Goal: Transaction & Acquisition: Book appointment/travel/reservation

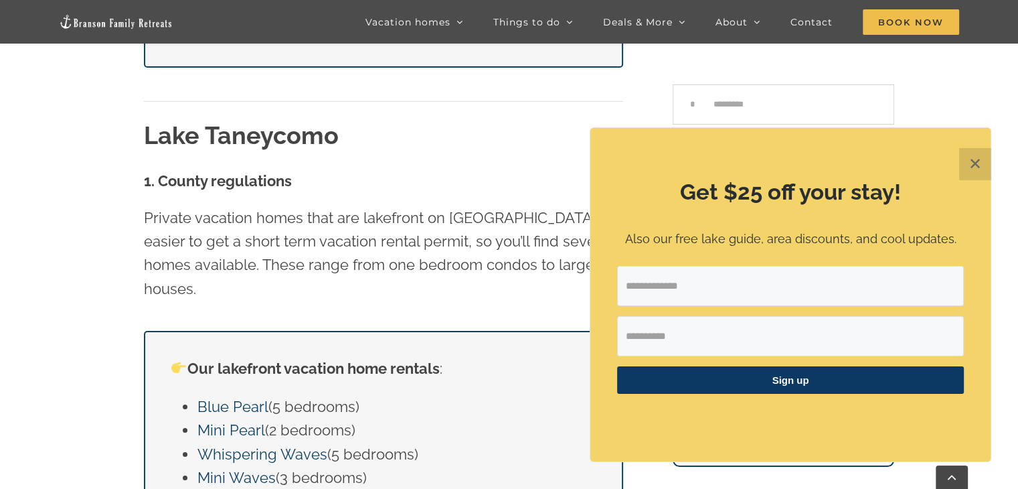
scroll to position [4482, 0]
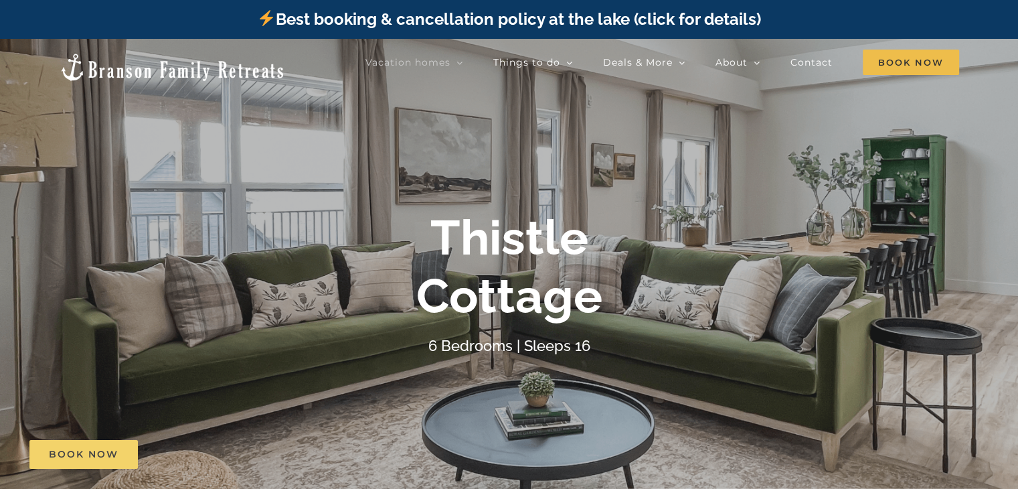
click at [98, 450] on span "Book Now" at bounding box center [84, 453] width 70 height 11
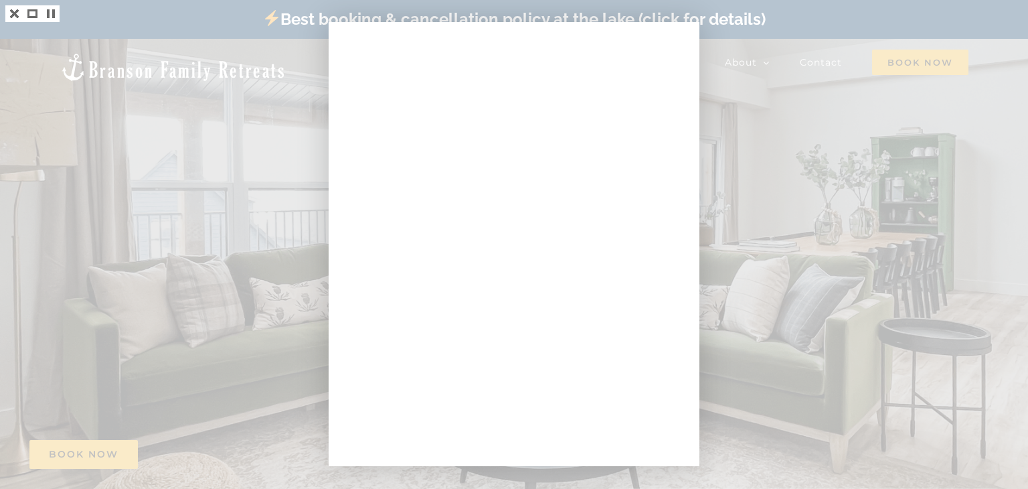
click at [795, 13] on div at bounding box center [514, 244] width 1028 height 489
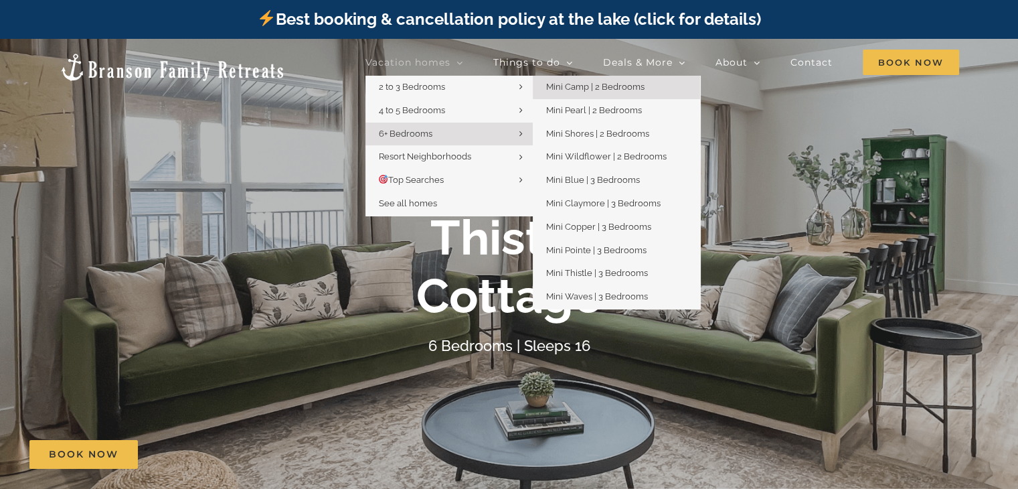
click at [658, 86] on link "Mini Camp | 2 Bedrooms" at bounding box center [616, 87] width 167 height 23
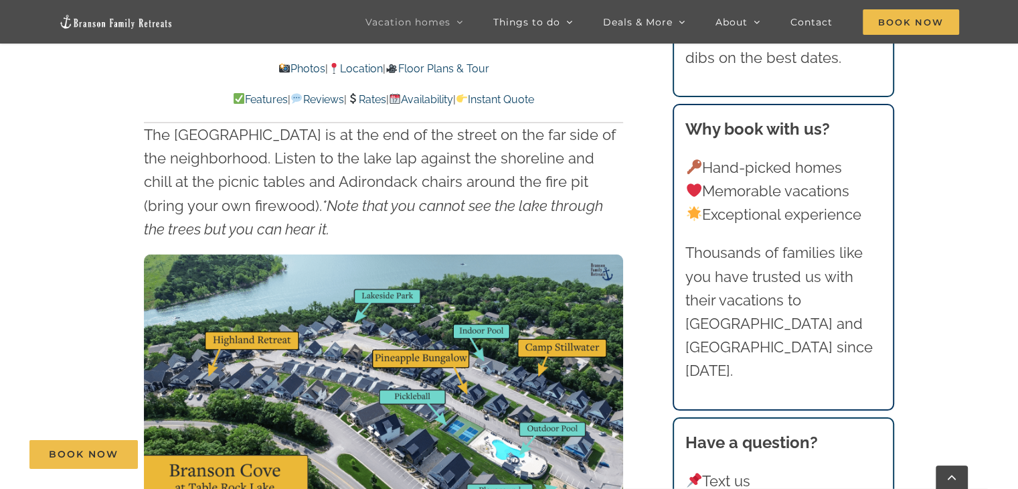
scroll to position [3882, 0]
click at [96, 446] on link "Book Now" at bounding box center [83, 454] width 108 height 29
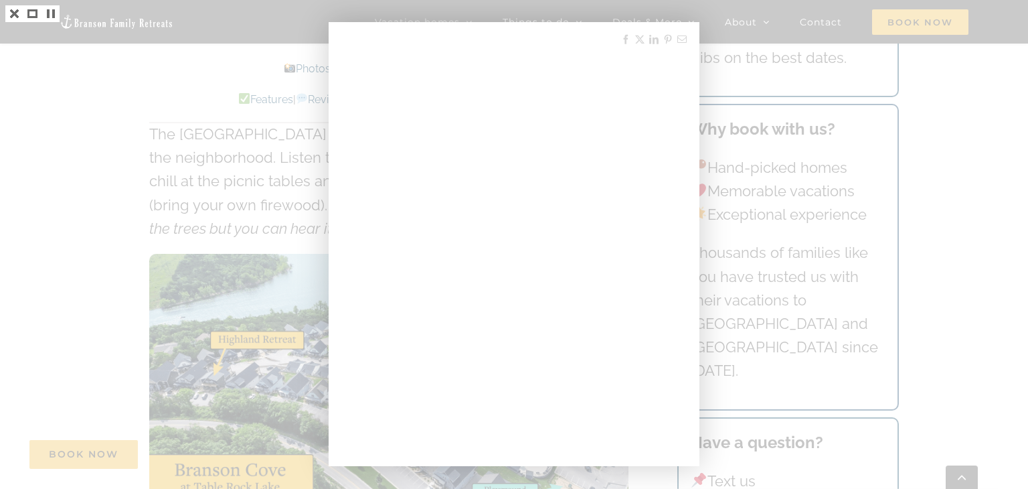
click at [206, 70] on div at bounding box center [514, 244] width 1028 height 489
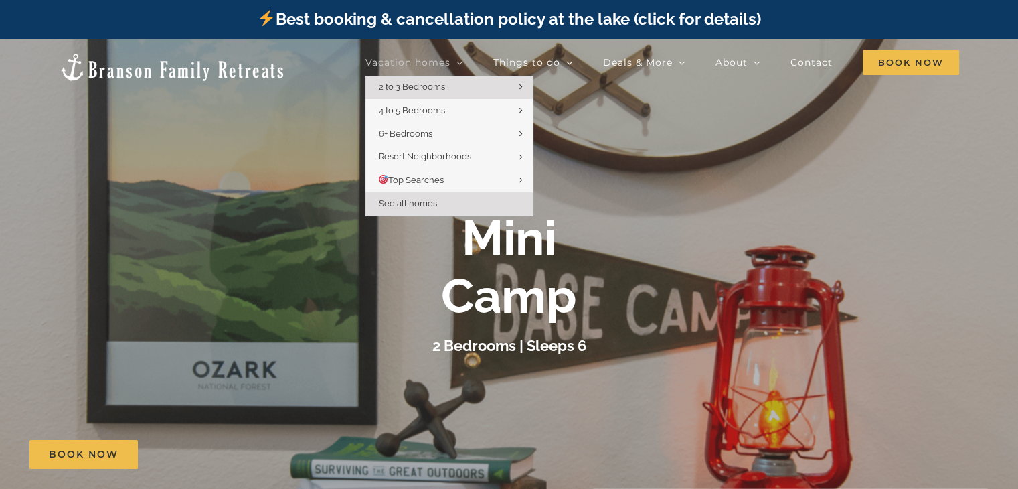
click at [407, 212] on link "See all homes" at bounding box center [448, 203] width 167 height 23
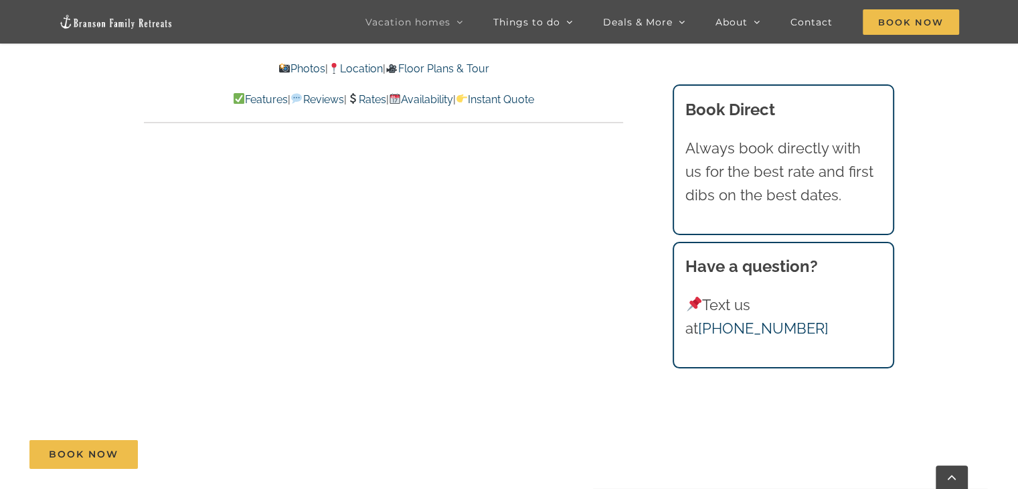
scroll to position [6157, 0]
click at [372, 97] on link "Rates" at bounding box center [366, 99] width 39 height 13
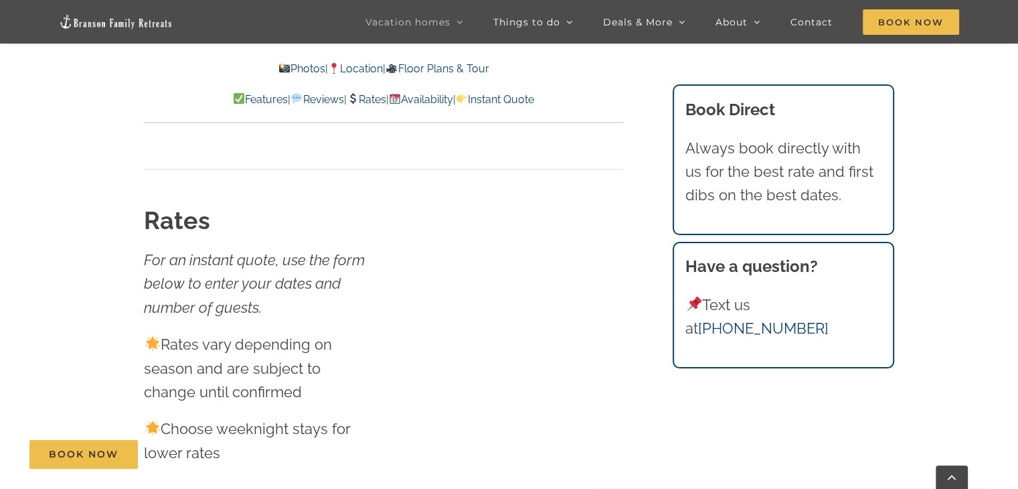
scroll to position [7275, 0]
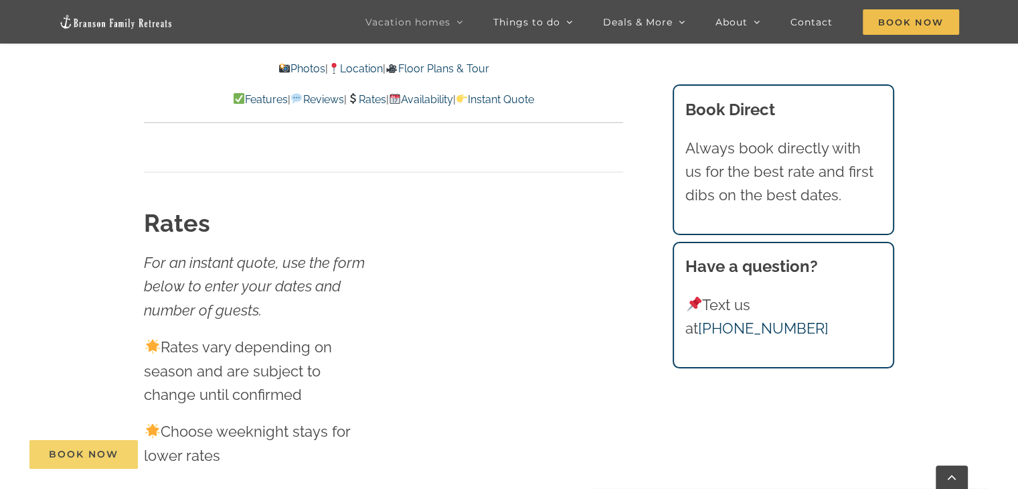
click at [68, 453] on span "Book Now" at bounding box center [84, 453] width 70 height 11
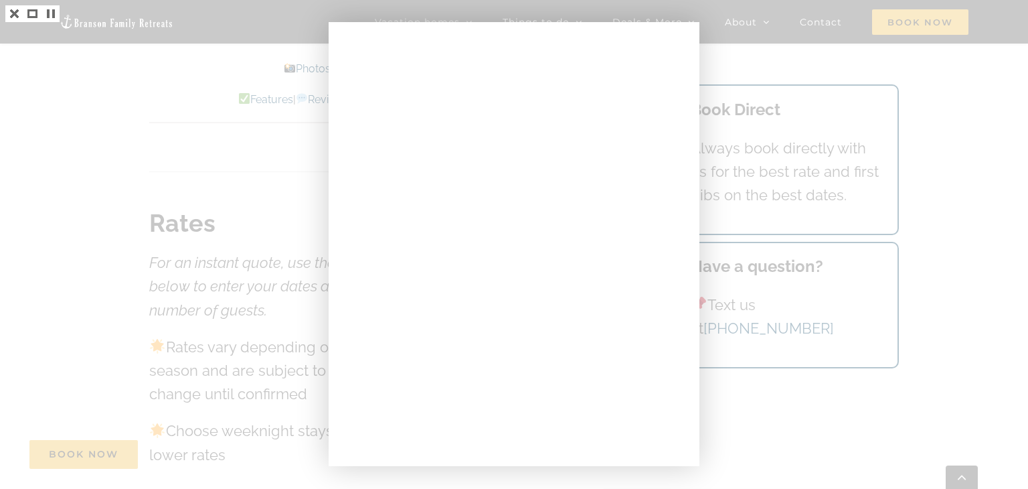
click at [924, 161] on div at bounding box center [514, 244] width 1028 height 489
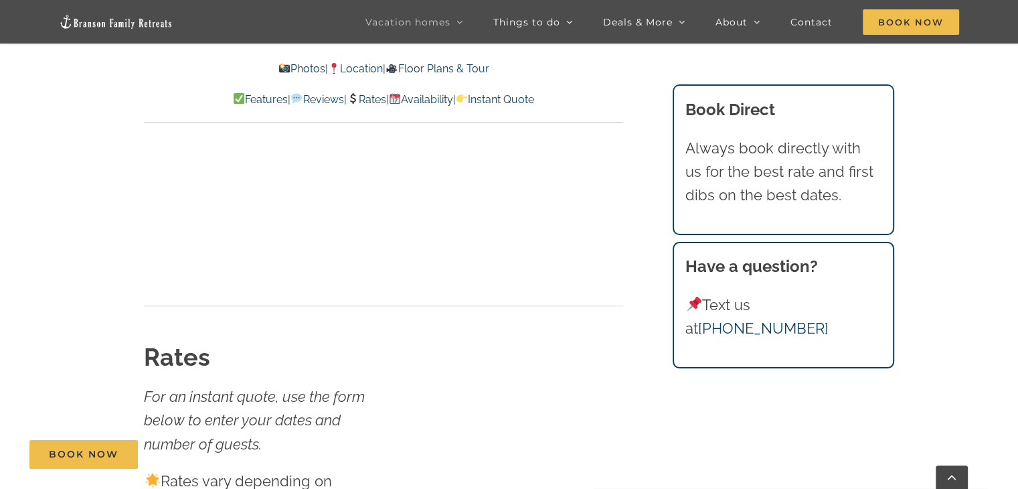
scroll to position [6673, 0]
